Goal: Obtain resource: Download file/media

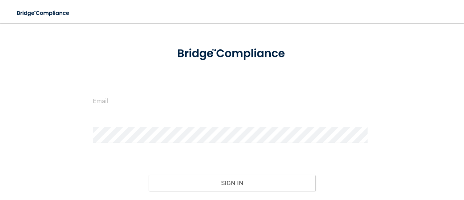
scroll to position [73, 0]
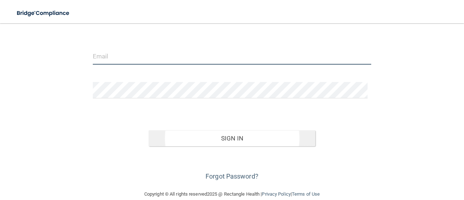
type input "[PERSON_NAME][EMAIL_ADDRESS][DOMAIN_NAME]"
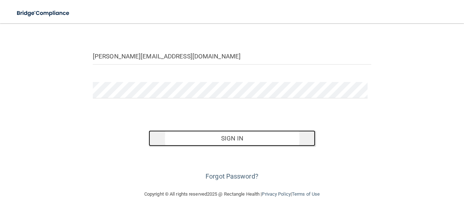
click at [227, 139] on button "Sign In" at bounding box center [232, 138] width 167 height 16
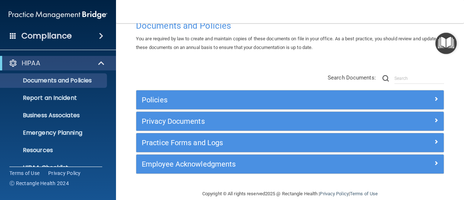
scroll to position [32, 0]
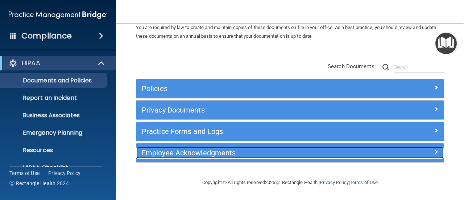
click at [434, 152] on span at bounding box center [436, 151] width 4 height 9
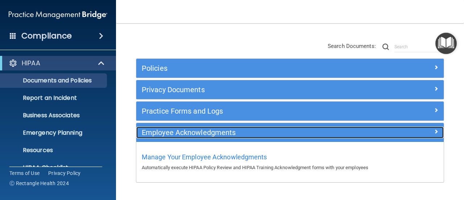
scroll to position [73, 0]
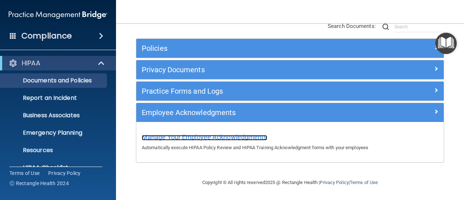
click at [196, 137] on span "Manage Your Employee Acknowledgments" at bounding box center [205, 137] width 126 height 8
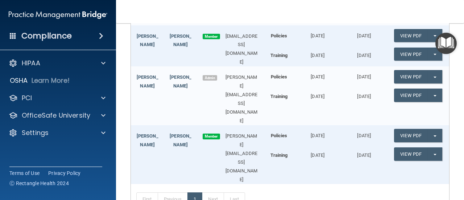
scroll to position [292, 0]
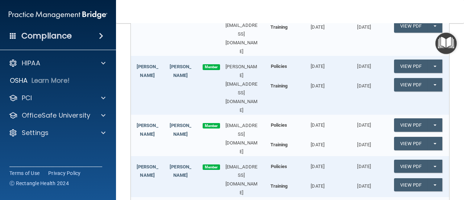
scroll to position [147, 0]
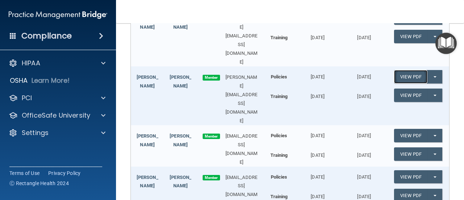
click at [406, 70] on link "View PDF" at bounding box center [410, 76] width 33 height 13
click at [413, 89] on link "View PDF" at bounding box center [410, 95] width 33 height 13
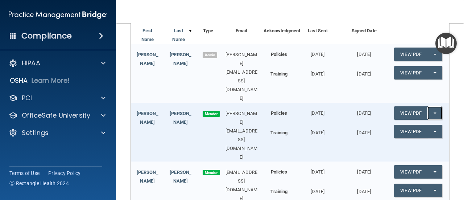
click at [428, 106] on button "Split button!" at bounding box center [435, 112] width 15 height 13
click at [324, 103] on div "Policies [DATE] [DATE] View PDF Split button! Update Acknowledgment Training [D…" at bounding box center [356, 121] width 175 height 37
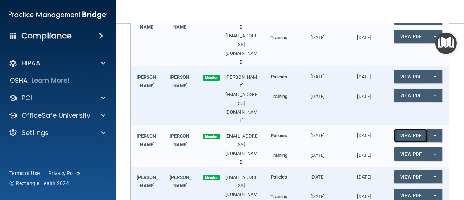
click at [412, 129] on link "View PDF" at bounding box center [410, 135] width 33 height 13
click at [397, 147] on link "View PDF" at bounding box center [410, 153] width 33 height 13
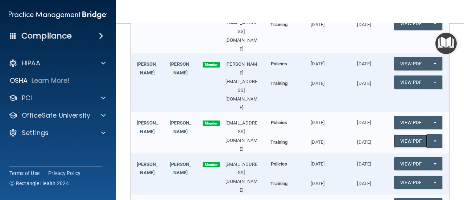
scroll to position [183, 0]
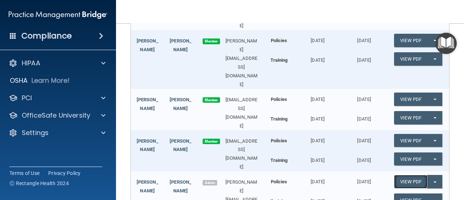
click at [411, 175] on link "View PDF" at bounding box center [410, 181] width 33 height 13
click at [396, 193] on link "View PDF" at bounding box center [410, 199] width 33 height 13
click at [150, 179] on link "[PERSON_NAME]" at bounding box center [148, 186] width 22 height 14
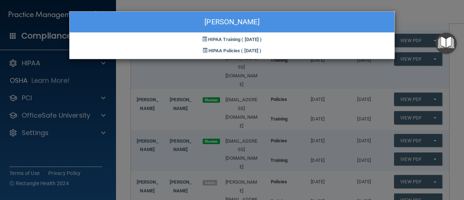
click at [147, 139] on div "[PERSON_NAME] HIPAA Training ( [DATE] ) HIPAA Policies ( [DATE] )" at bounding box center [232, 100] width 464 height 200
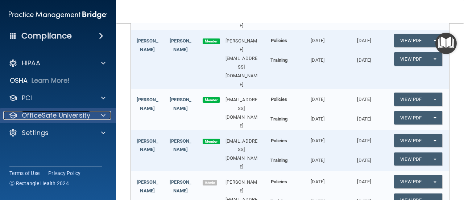
click at [69, 117] on p "OfficeSafe University" at bounding box center [56, 115] width 69 height 9
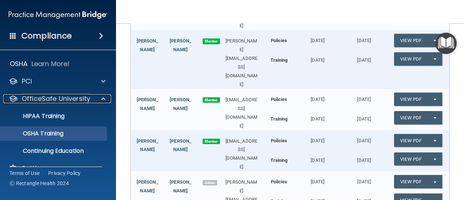
scroll to position [32, 0]
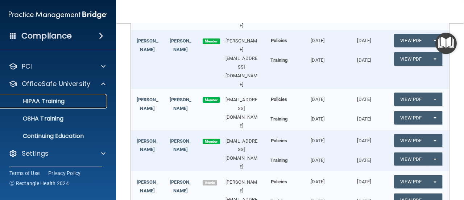
click at [50, 101] on p "HIPAA Training" at bounding box center [35, 101] width 60 height 7
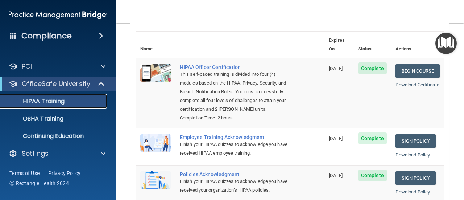
scroll to position [68, 0]
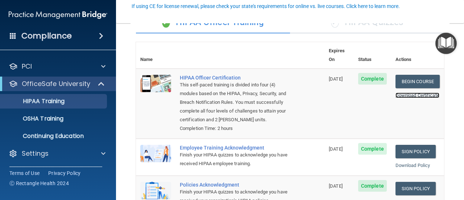
click at [413, 92] on link "Download Certificate" at bounding box center [418, 94] width 44 height 5
